Goal: Contribute content: Add original content to the website for others to see

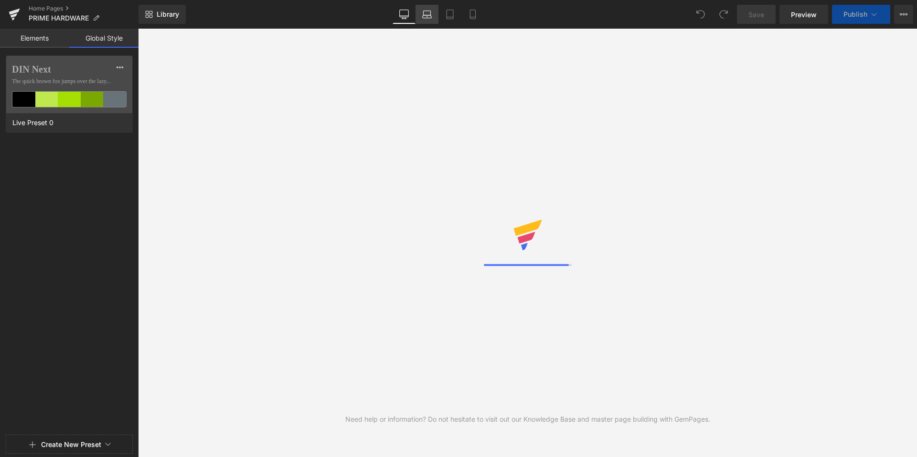
click at [41, 37] on link "Elements" at bounding box center [34, 38] width 69 height 19
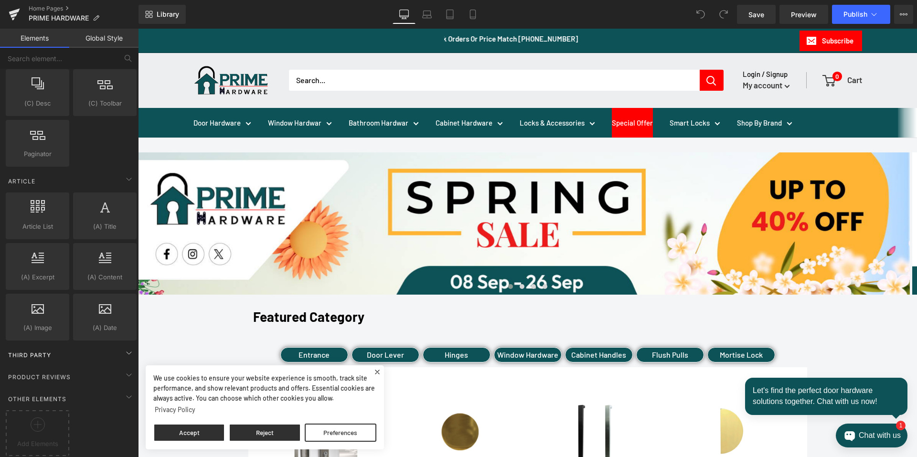
click at [68, 350] on div "Third Party" at bounding box center [71, 354] width 135 height 19
click at [69, 367] on div "Product Reviews" at bounding box center [71, 376] width 135 height 19
click at [73, 367] on div "Product Reviews" at bounding box center [71, 376] width 135 height 19
click at [63, 389] on div "Other Elements" at bounding box center [71, 398] width 135 height 19
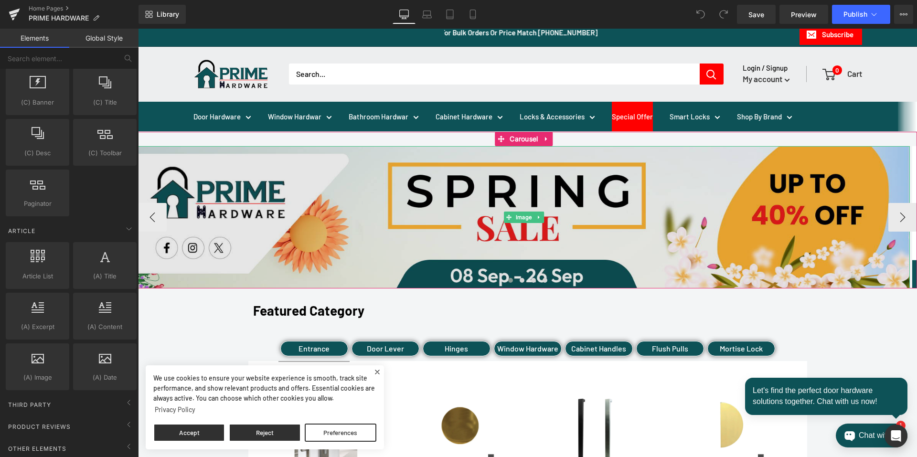
scroll to position [48, 0]
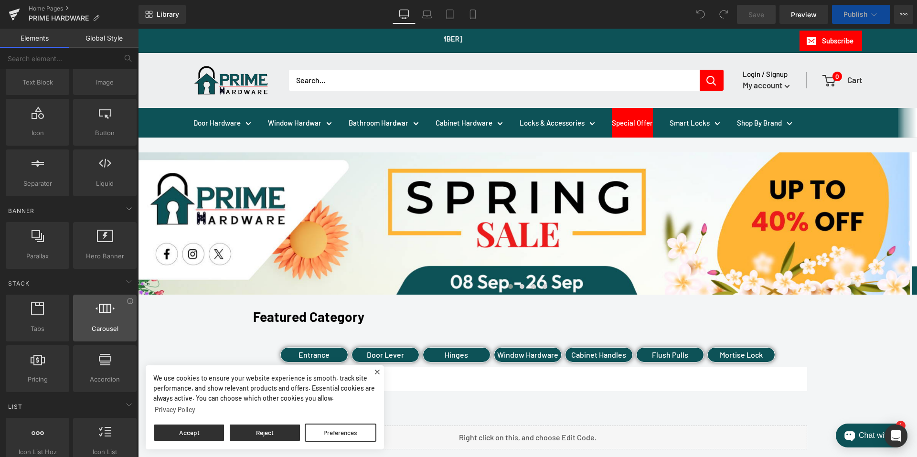
scroll to position [96, 0]
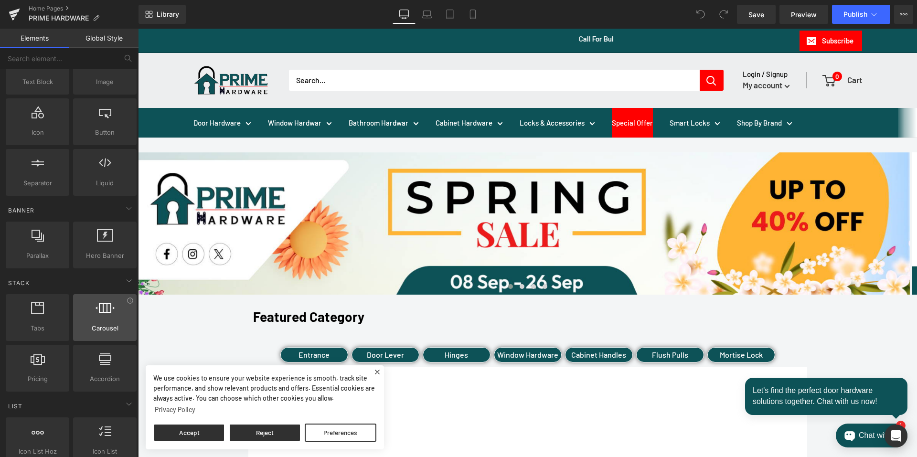
click at [112, 313] on div at bounding box center [105, 313] width 58 height 22
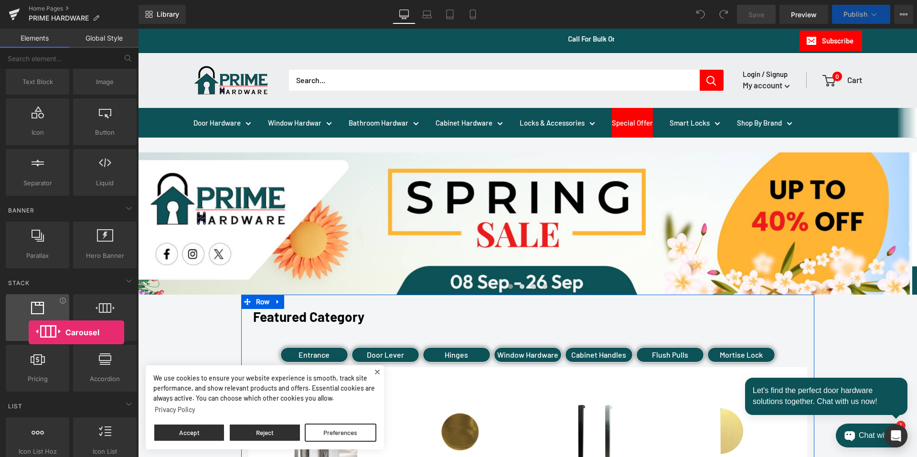
drag, startPoint x: 291, startPoint y: 273, endPoint x: 29, endPoint y: 333, distance: 268.5
click at [29, 333] on div "Tabs tabs, vertical, horizontal, accordions Carousel carousels, slideshows, sli…" at bounding box center [71, 342] width 135 height 101
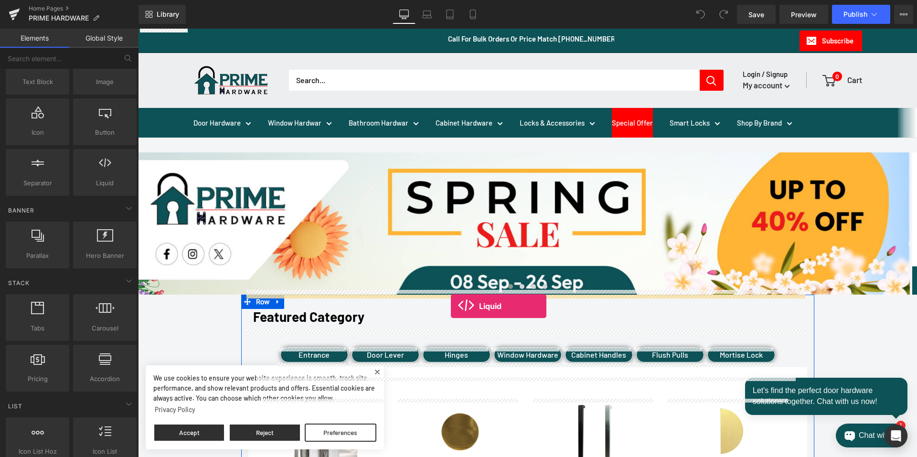
drag, startPoint x: 239, startPoint y: 198, endPoint x: 451, endPoint y: 306, distance: 237.6
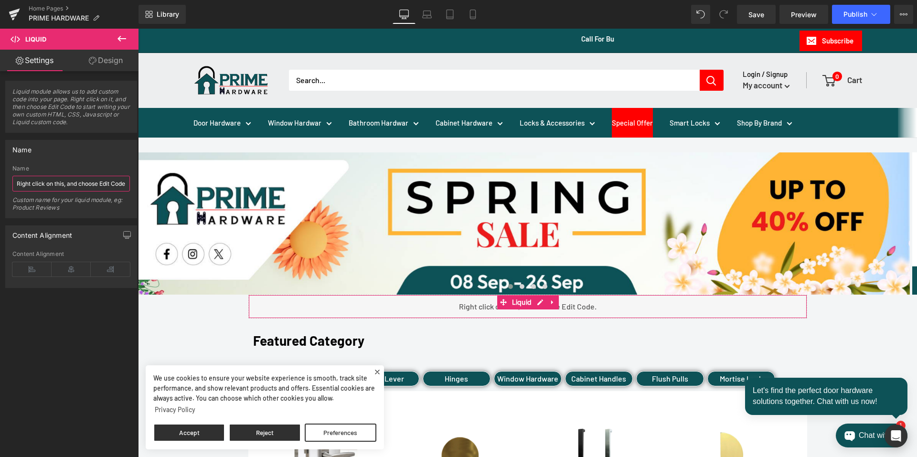
click at [50, 190] on input "Right click on this, and choose Edit Code." at bounding box center [71, 184] width 118 height 16
paste input "<div class="elfsight-sapp-577c7016-43c2-47e9-acb3-bea2c52df5c6"></div>"
type input "<div class="elfsight-sapp-577c7016-43c2-47e9-acb3-bea2c52df5c6"></div>"
type input "Google Review"
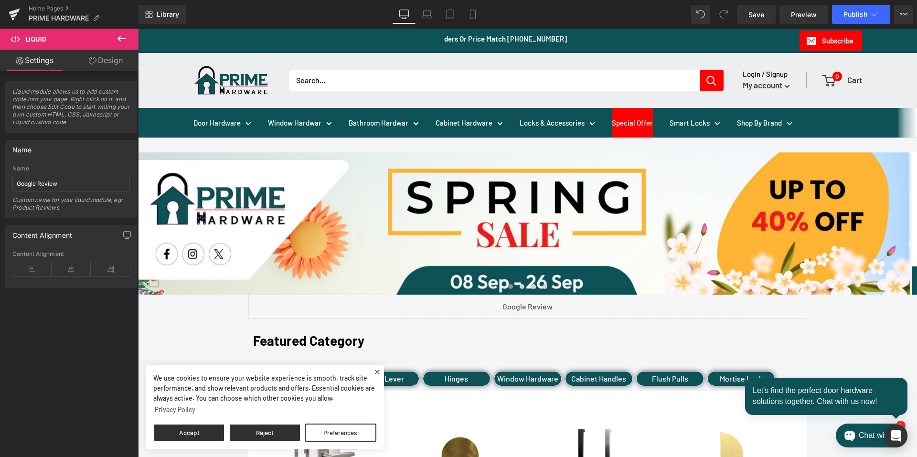
click at [96, 38] on span "Liquid" at bounding box center [58, 39] width 96 height 21
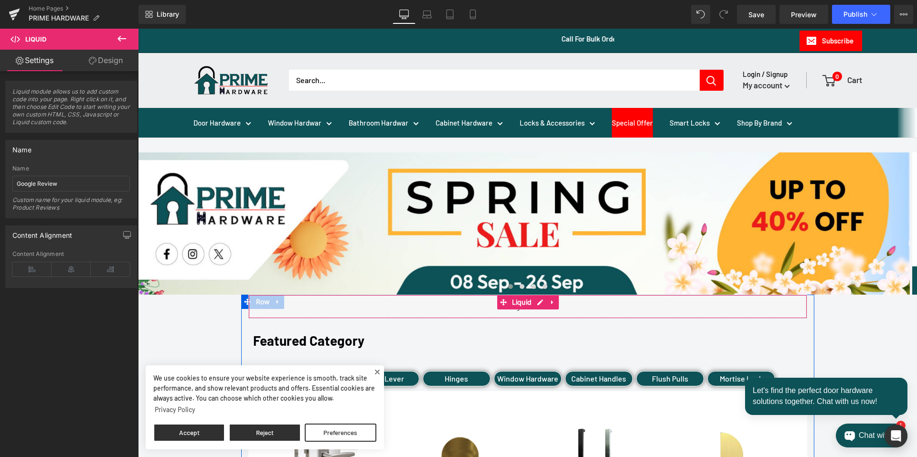
click at [474, 308] on div "Liquid" at bounding box center [527, 307] width 559 height 24
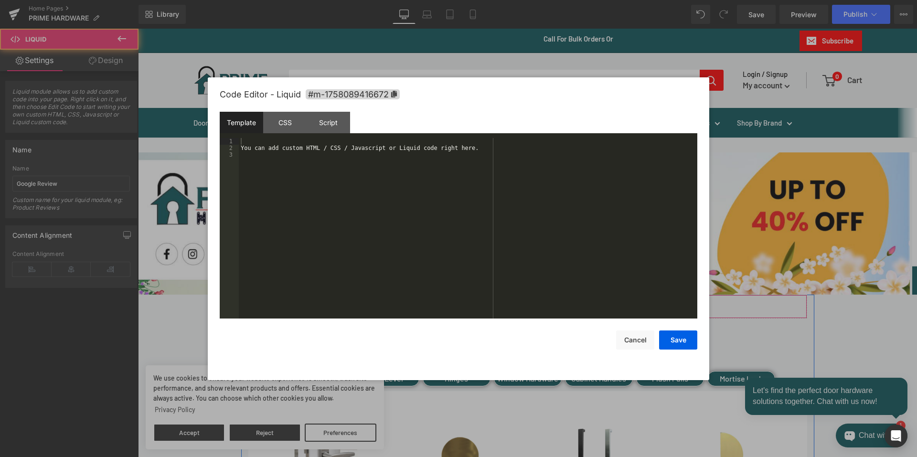
click at [536, 303] on div "Liquid" at bounding box center [527, 307] width 559 height 24
click at [444, 166] on div "You can add custom HTML / CSS / Javascript or Liquid code right here." at bounding box center [468, 235] width 459 height 194
click at [456, 154] on div "You can add custom HTML / CSS / Javascript or Liquid code right here." at bounding box center [468, 235] width 459 height 194
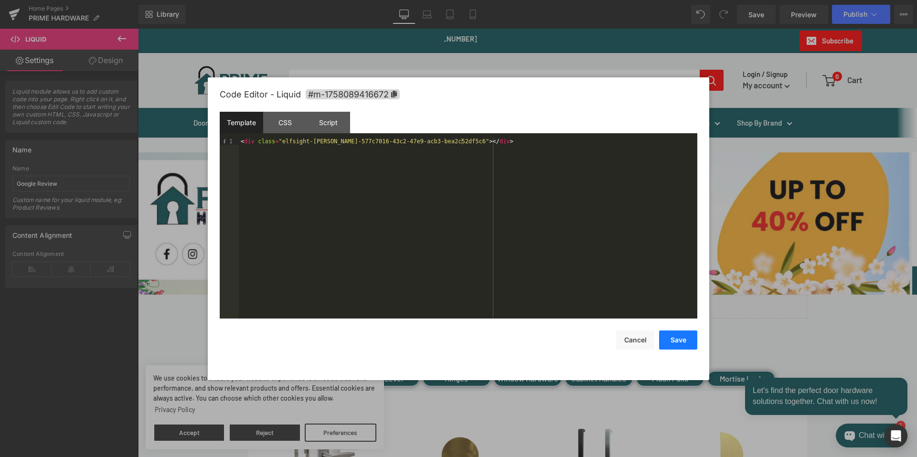
click at [674, 343] on button "Save" at bounding box center [678, 340] width 38 height 19
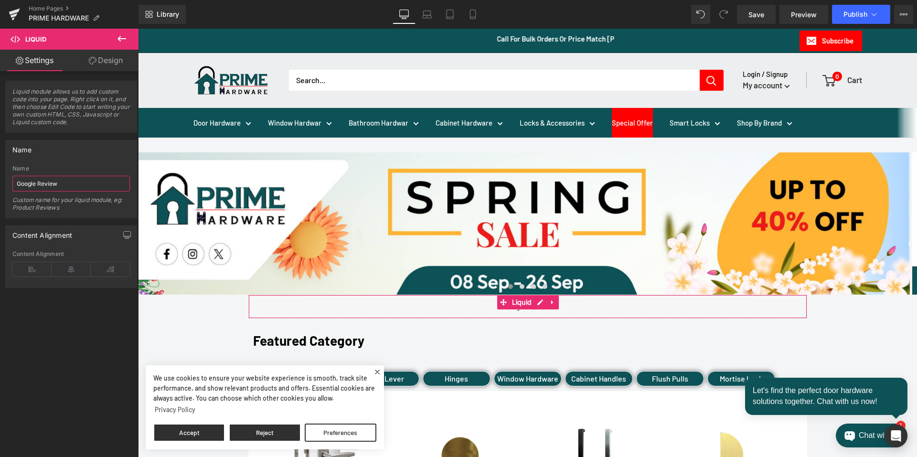
click at [47, 189] on input "Google Review" at bounding box center [71, 184] width 118 height 16
click at [53, 187] on input "Google Review" at bounding box center [71, 184] width 118 height 16
click at [520, 303] on span "Liquid" at bounding box center [522, 302] width 25 height 14
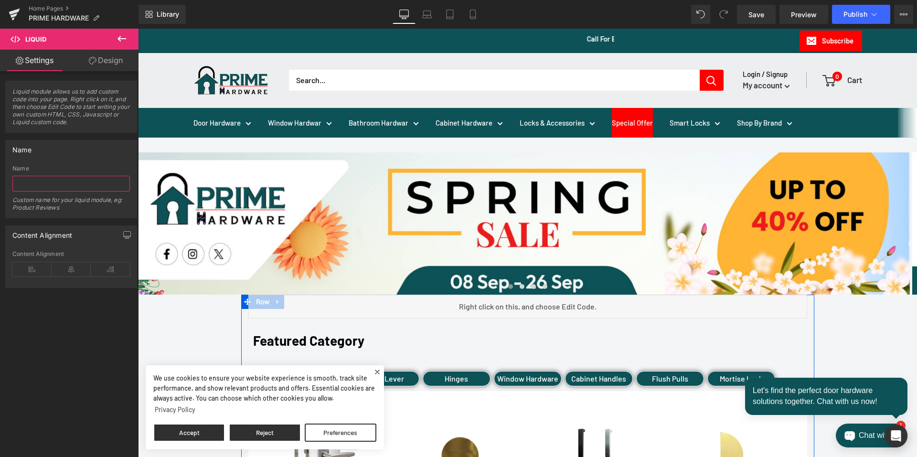
click at [536, 304] on div "Liquid" at bounding box center [527, 307] width 559 height 24
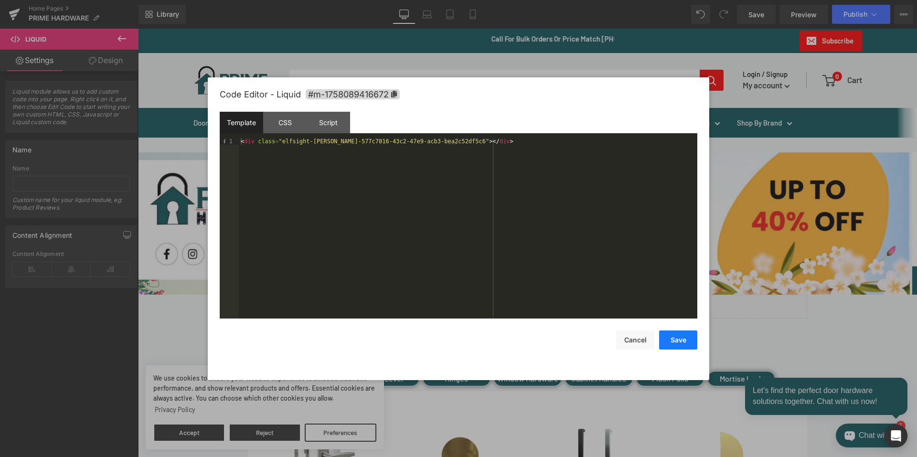
click at [680, 341] on button "Save" at bounding box center [678, 340] width 38 height 19
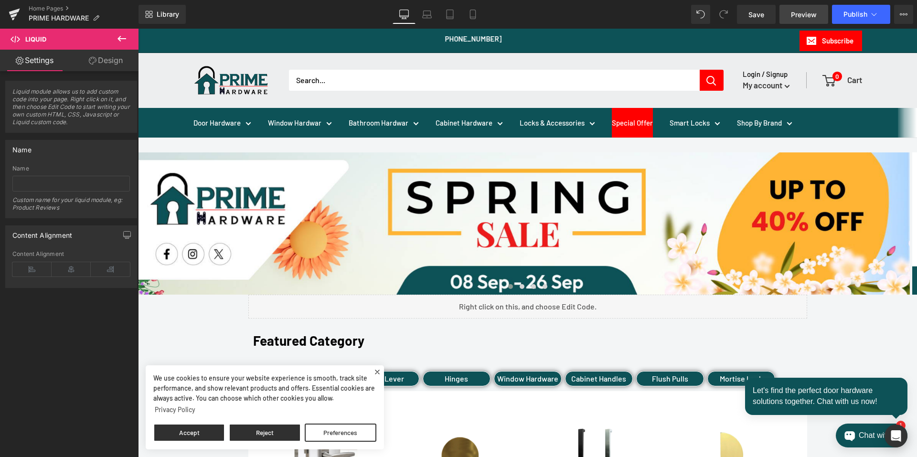
click at [806, 12] on span "Preview" at bounding box center [804, 15] width 26 height 10
click at [83, 183] on input "text" at bounding box center [71, 184] width 118 height 16
type input "Google Review"
click at [749, 18] on link "Save" at bounding box center [756, 14] width 39 height 19
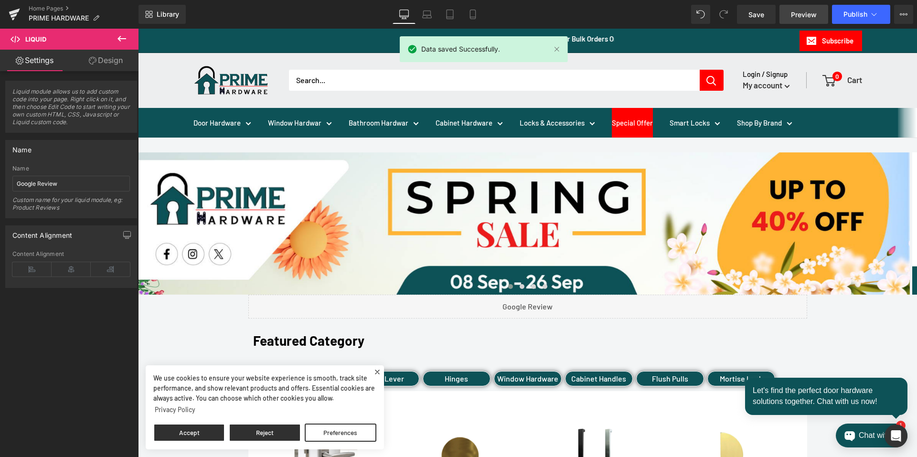
click at [807, 14] on span "Preview" at bounding box center [804, 15] width 26 height 10
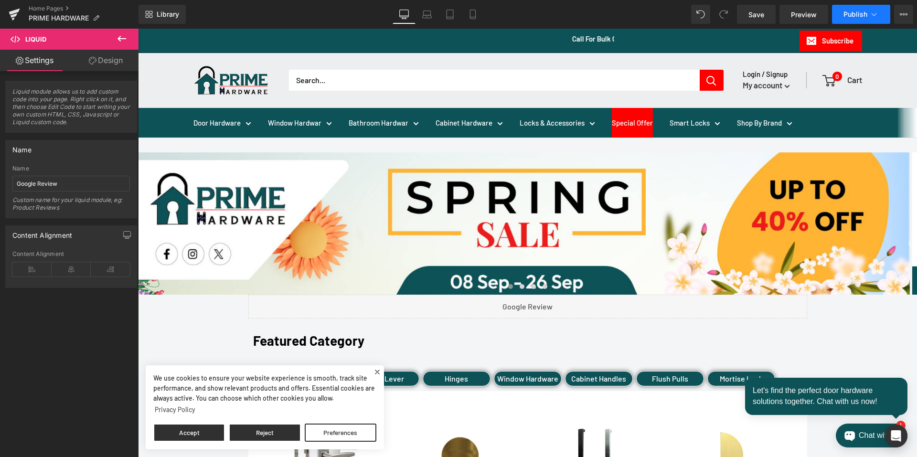
click at [857, 11] on span "Publish" at bounding box center [856, 15] width 24 height 8
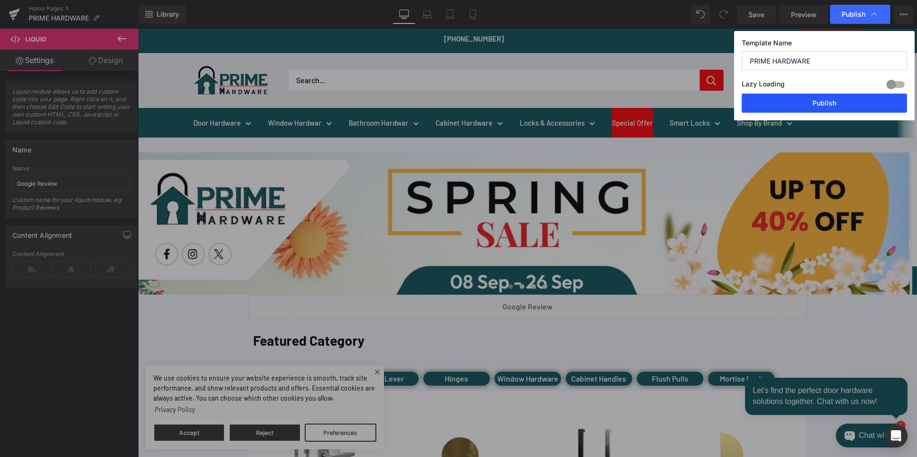
click at [833, 108] on button "Publish" at bounding box center [824, 103] width 165 height 19
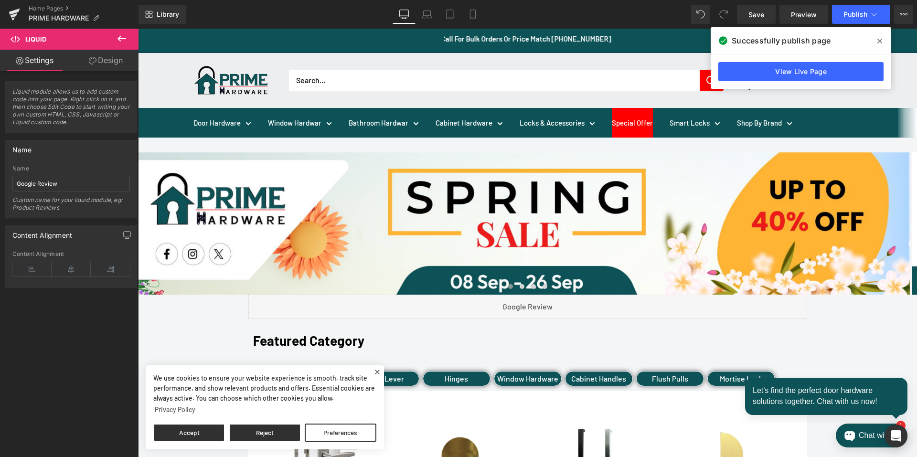
scroll to position [48, 0]
